Goal: Transaction & Acquisition: Purchase product/service

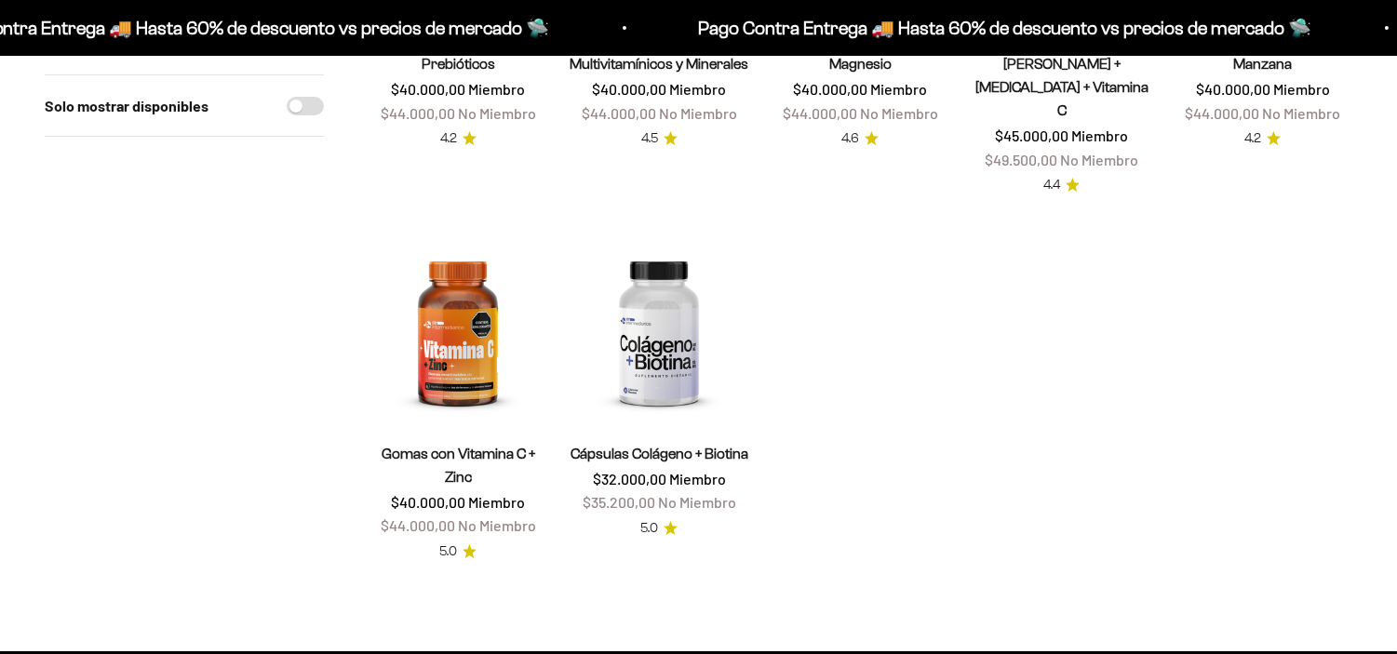
scroll to position [465, 0]
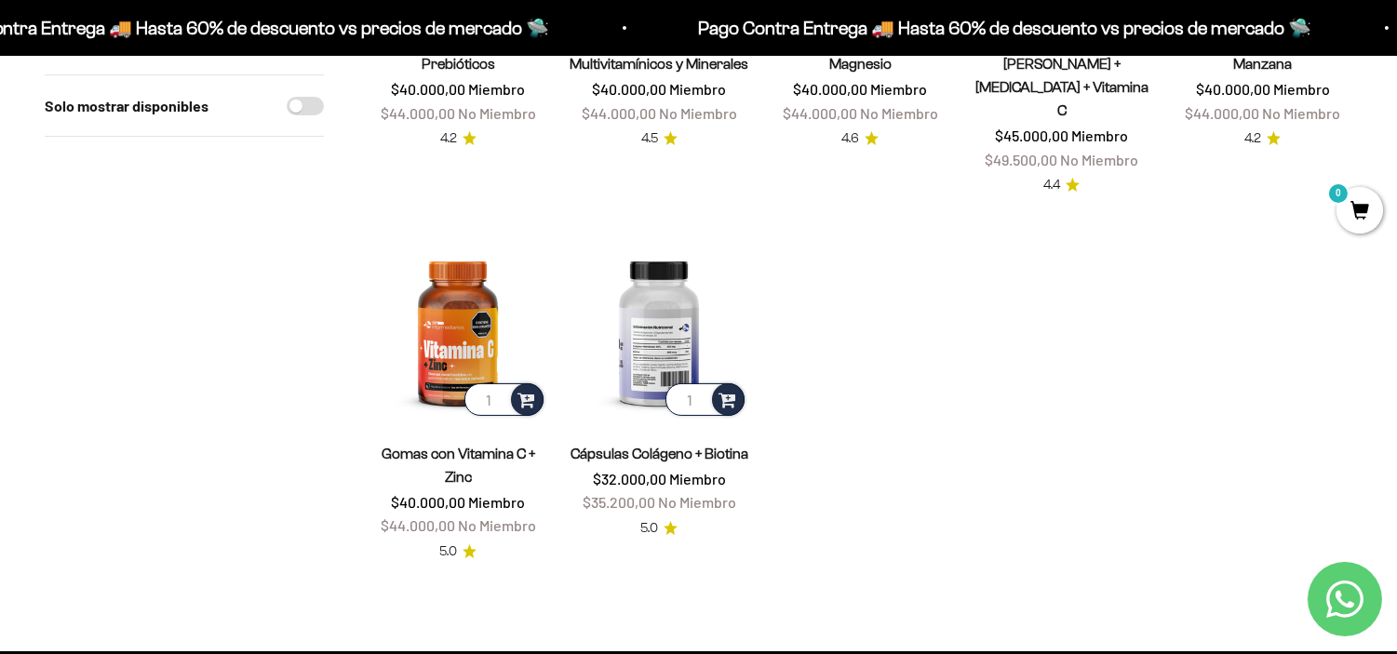
click at [662, 295] on img at bounding box center [659, 330] width 179 height 179
